Goal: Navigation & Orientation: Understand site structure

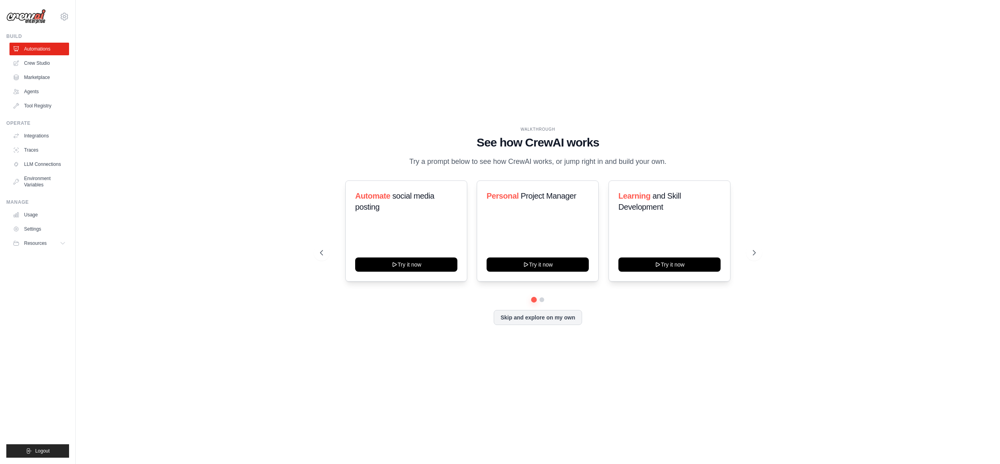
click at [300, 125] on div "WALKTHROUGH See how CrewAI works Try a prompt below to see how CrewAI works, or…" at bounding box center [537, 232] width 899 height 448
drag, startPoint x: 435, startPoint y: 62, endPoint x: 327, endPoint y: 64, distance: 108.2
click at [435, 62] on div "WALKTHROUGH See how CrewAI works Try a prompt below to see how CrewAI works, or…" at bounding box center [537, 232] width 899 height 448
click at [47, 93] on link "Agents" at bounding box center [40, 91] width 60 height 13
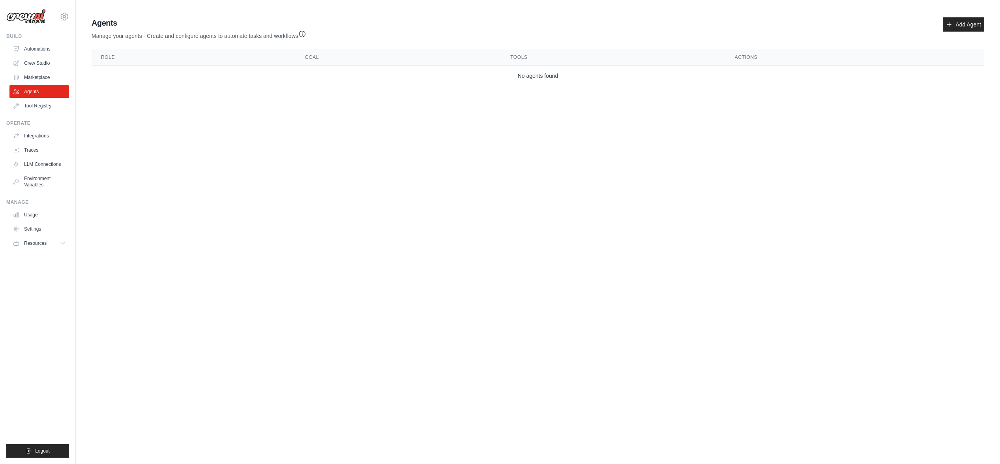
click at [337, 75] on td "No agents found" at bounding box center [538, 76] width 893 height 21
click at [950, 28] on link "Add Agent" at bounding box center [963, 24] width 41 height 14
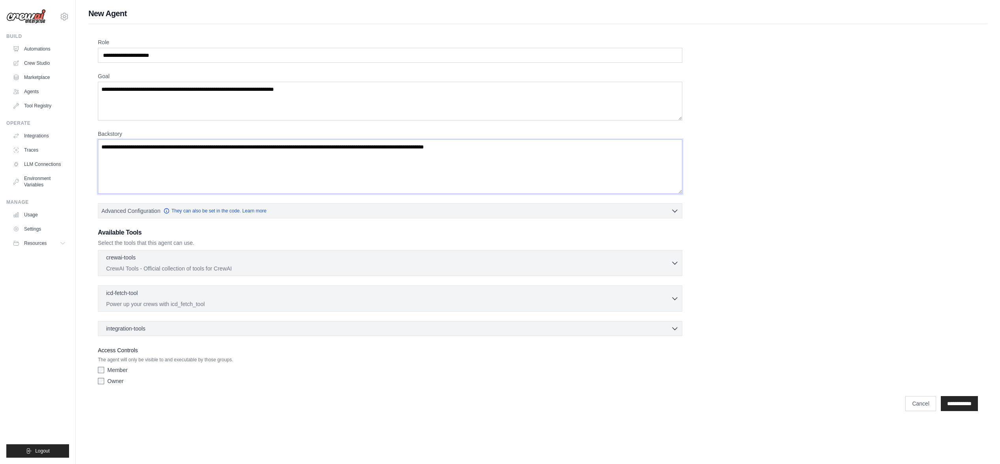
click at [142, 155] on textarea "Backstory" at bounding box center [390, 166] width 585 height 54
click at [147, 114] on textarea "Goal" at bounding box center [390, 101] width 585 height 39
click at [34, 64] on link "Crew Studio" at bounding box center [40, 63] width 60 height 13
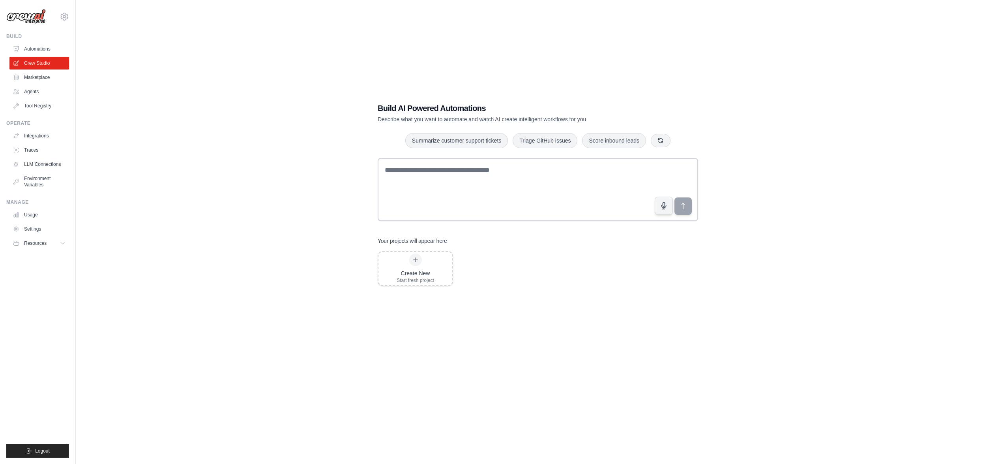
click at [398, 115] on div "Build AI Powered Automations Describe what you want to automate and watch AI cr…" at bounding box center [510, 113] width 265 height 21
click at [43, 49] on link "Automations" at bounding box center [40, 49] width 60 height 13
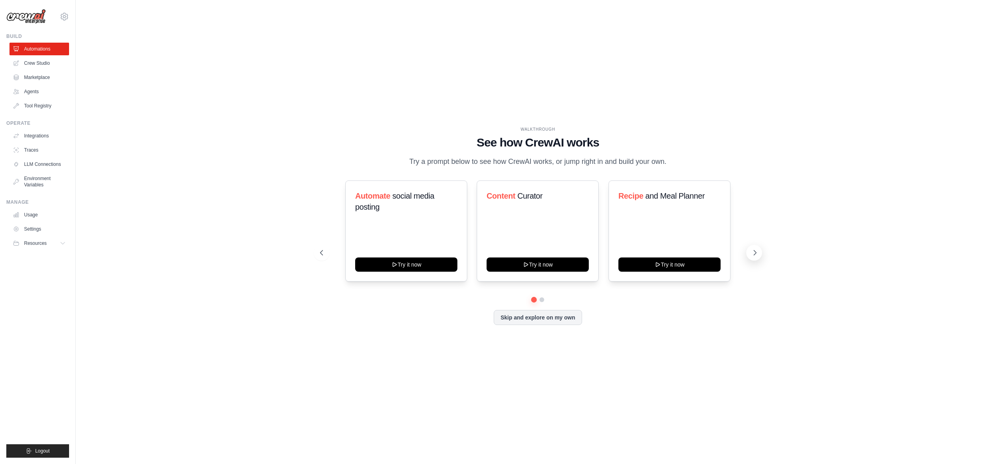
click at [751, 253] on button at bounding box center [755, 253] width 16 height 16
click at [553, 318] on button "Skip and explore on my own" at bounding box center [538, 316] width 88 height 15
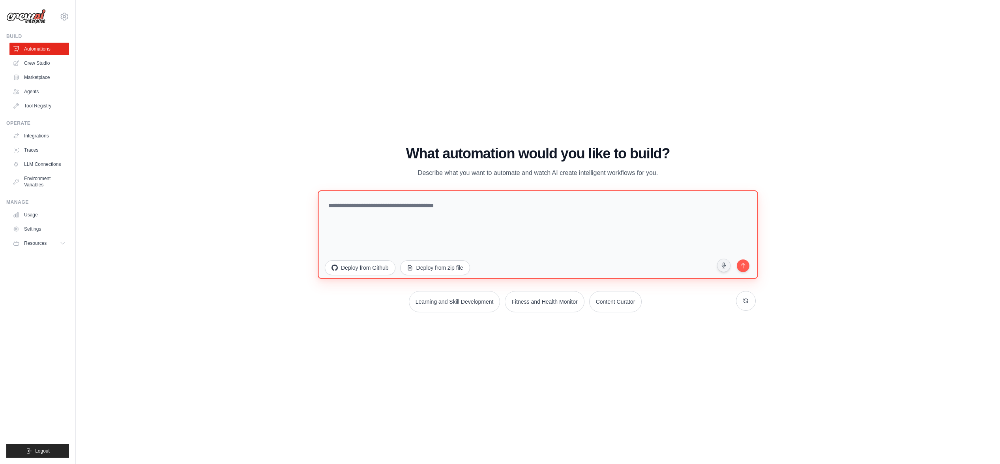
click at [469, 227] on textarea at bounding box center [538, 234] width 440 height 88
click at [622, 302] on button "Content Curator" at bounding box center [616, 301] width 54 height 22
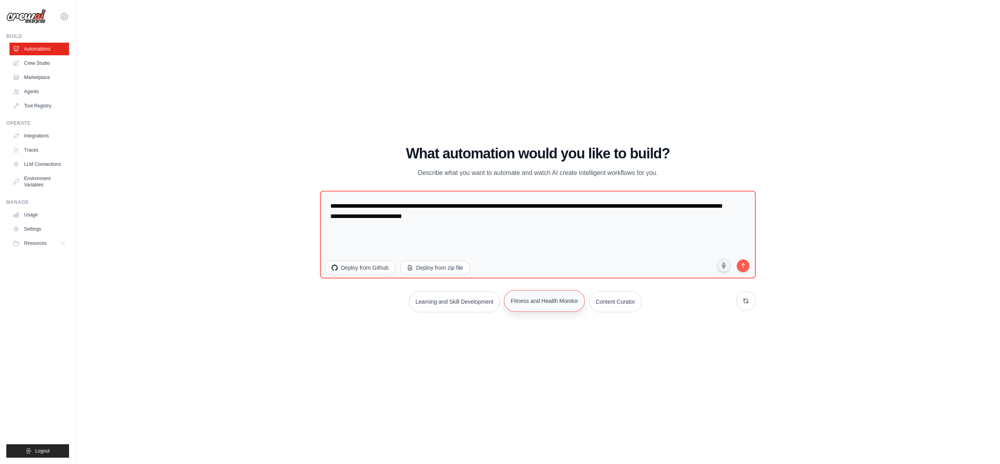
click at [546, 299] on button "Fitness and Health Monitor" at bounding box center [544, 301] width 81 height 22
click at [453, 300] on button "Learning and Skill Development" at bounding box center [454, 301] width 93 height 22
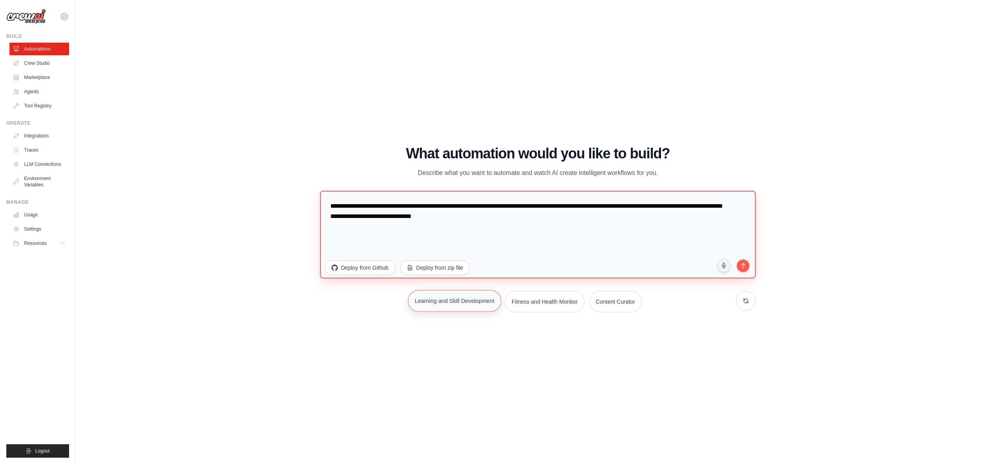
type textarea "**********"
click at [34, 148] on link "Traces" at bounding box center [40, 150] width 60 height 13
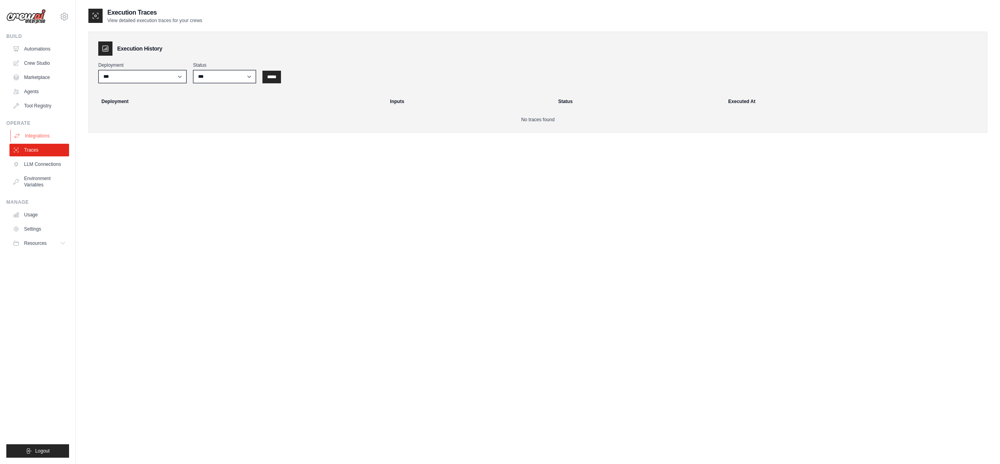
click at [40, 134] on link "Integrations" at bounding box center [40, 135] width 60 height 13
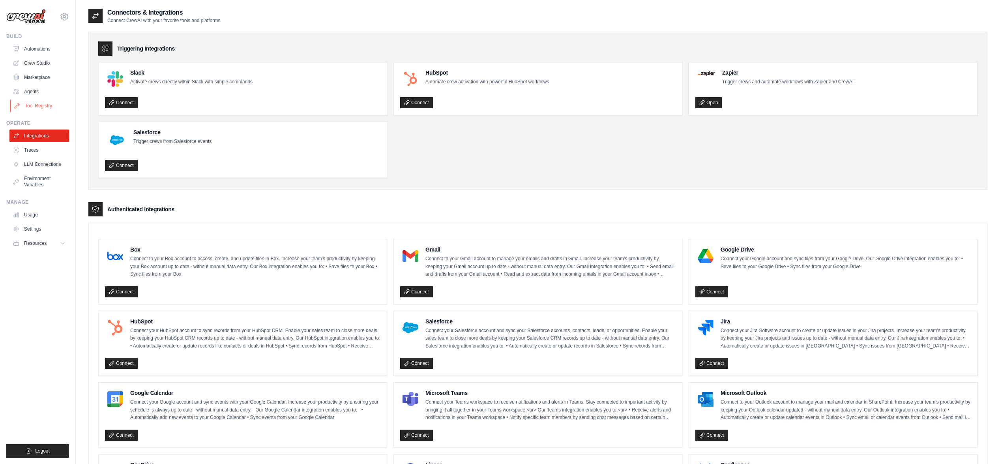
click at [50, 104] on link "Tool Registry" at bounding box center [40, 105] width 60 height 13
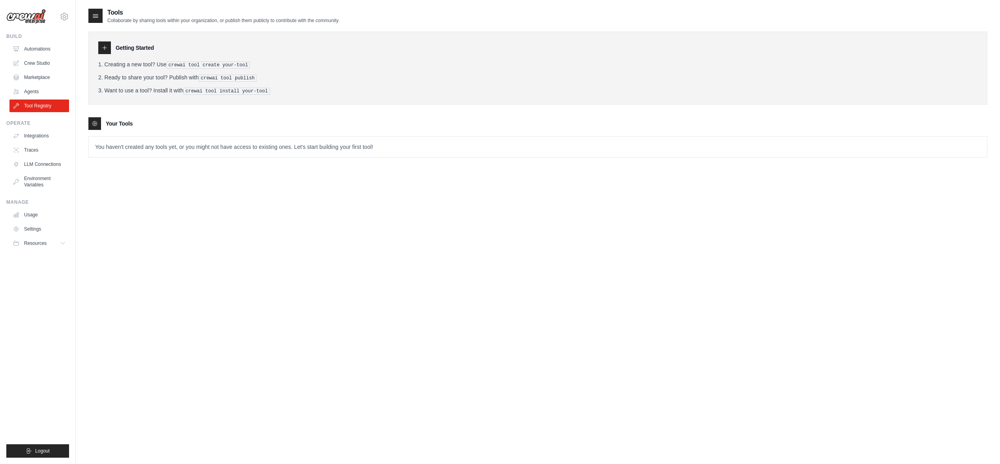
click at [186, 128] on div "Your Tools" at bounding box center [537, 123] width 899 height 13
click at [118, 120] on h3 "Your Tools" at bounding box center [119, 124] width 27 height 8
click at [109, 51] on div at bounding box center [104, 47] width 13 height 13
drag, startPoint x: 98, startPoint y: 14, endPoint x: 97, endPoint y: 21, distance: 7.2
click at [98, 14] on icon at bounding box center [96, 16] width 8 height 8
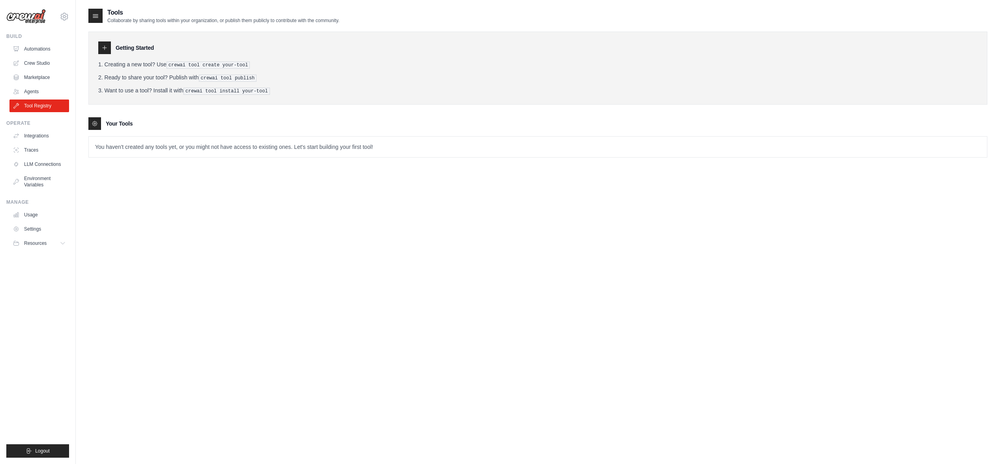
click at [97, 124] on icon at bounding box center [95, 123] width 6 height 6
click at [119, 144] on p "You haven't created any tools yet, or you might not have access to existing one…" at bounding box center [538, 147] width 898 height 21
click at [199, 155] on p "You haven't created any tools yet, or you might not have access to existing one…" at bounding box center [538, 147] width 898 height 21
